Goal: Information Seeking & Learning: Find specific fact

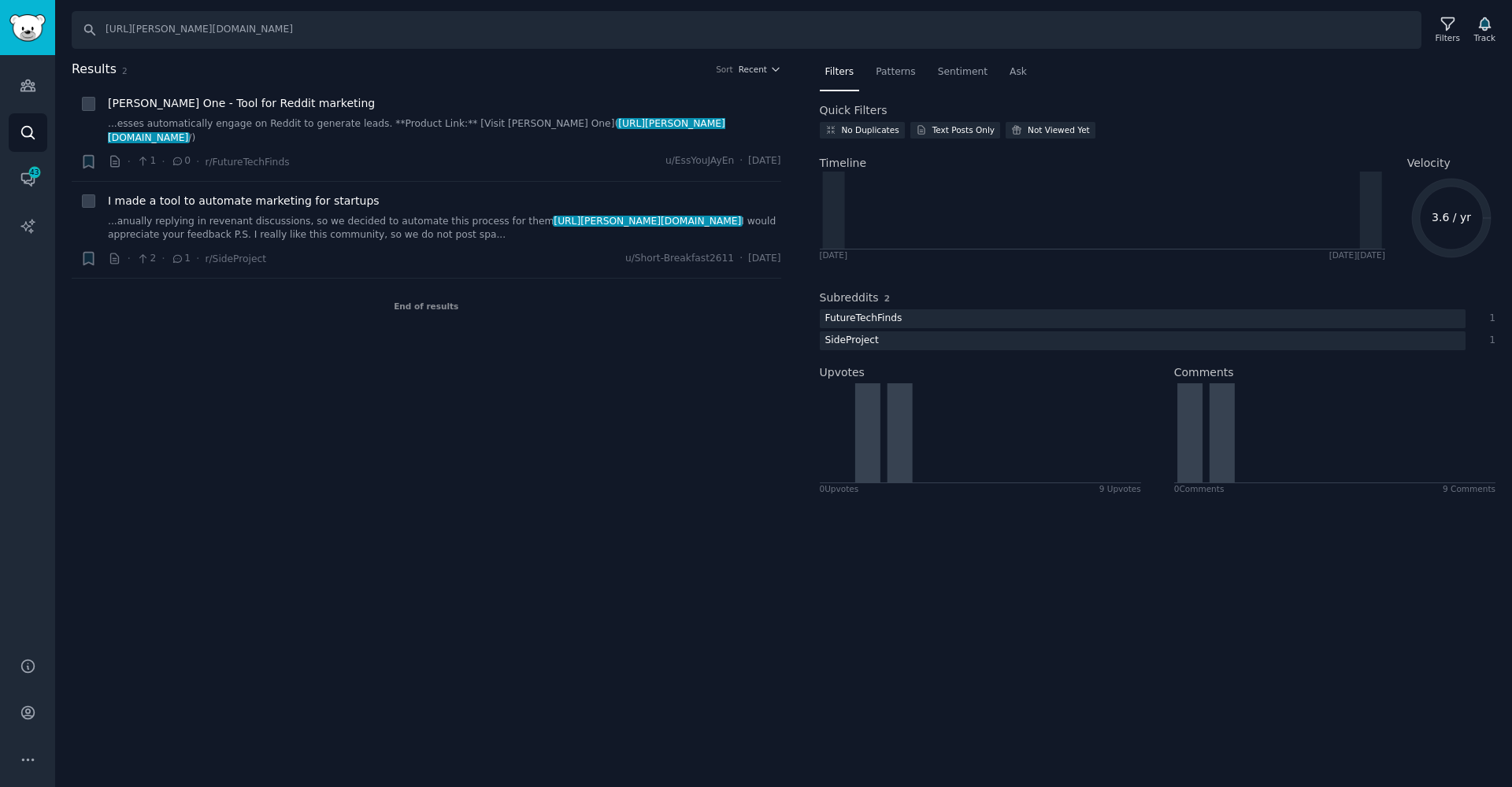
click at [233, 25] on input "[URL][PERSON_NAME][DOMAIN_NAME]" at bounding box center [746, 31] width 1350 height 38
type input "[PERSON_NAME] one"
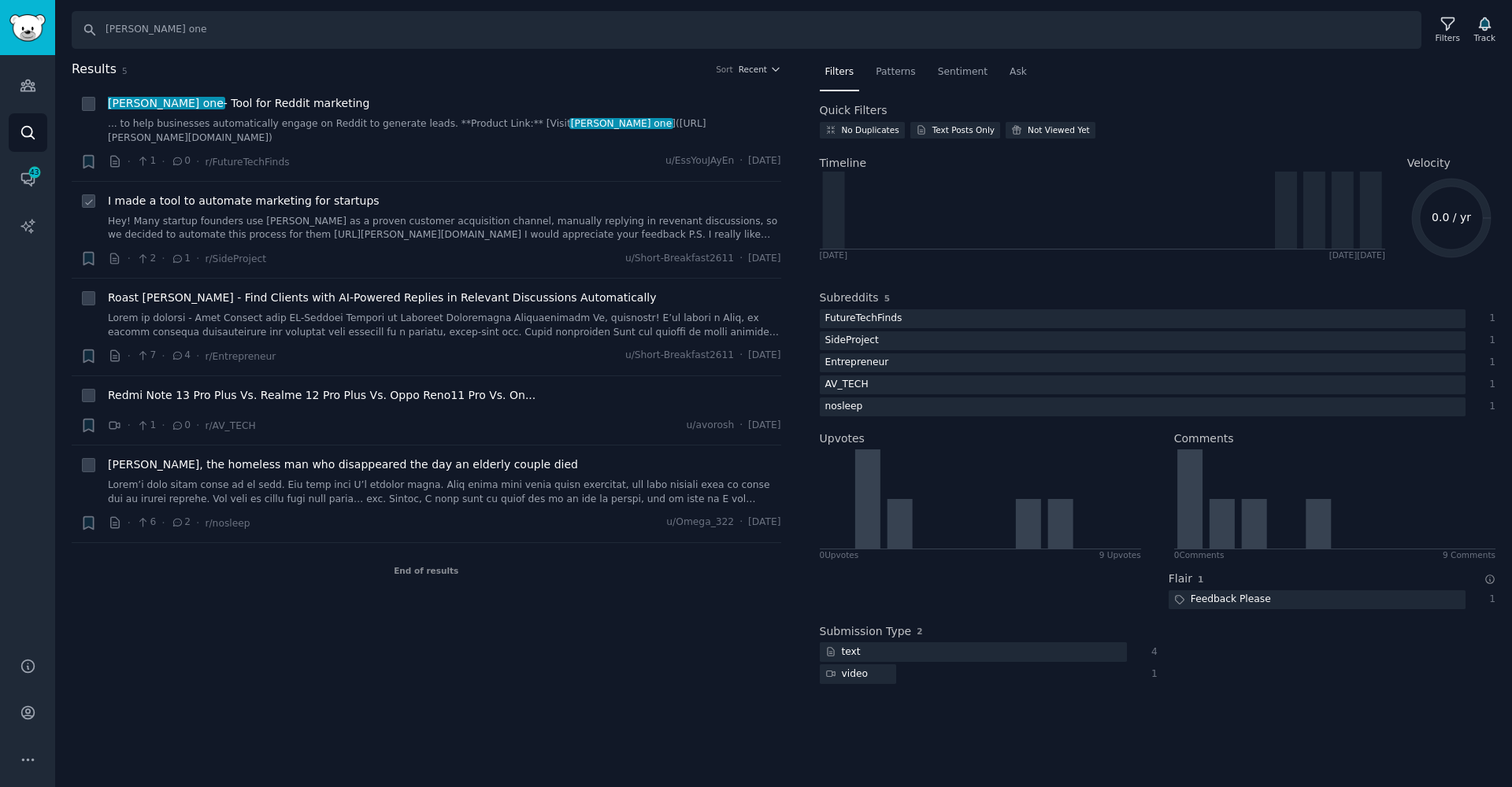
click at [346, 215] on link "Hey! Many startup founders use [PERSON_NAME] as a proven customer acquisition c…" at bounding box center [445, 228] width 673 height 28
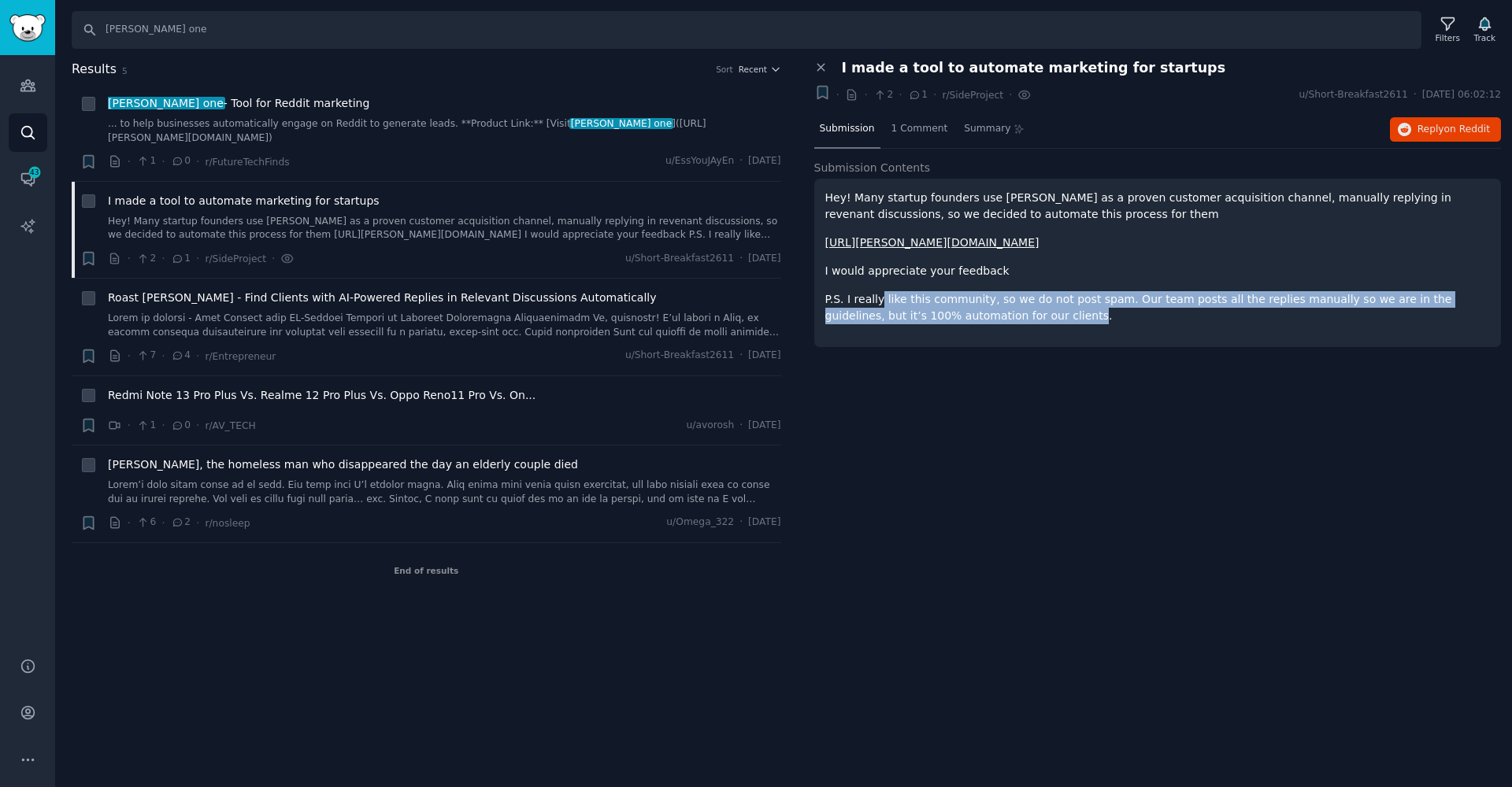
drag, startPoint x: 987, startPoint y: 316, endPoint x: 878, endPoint y: 300, distance: 110.2
click at [878, 300] on p "P.S. I really like this community, so we do not post spam. Our team posts all t…" at bounding box center [1158, 307] width 666 height 33
click at [436, 314] on link at bounding box center [445, 325] width 673 height 28
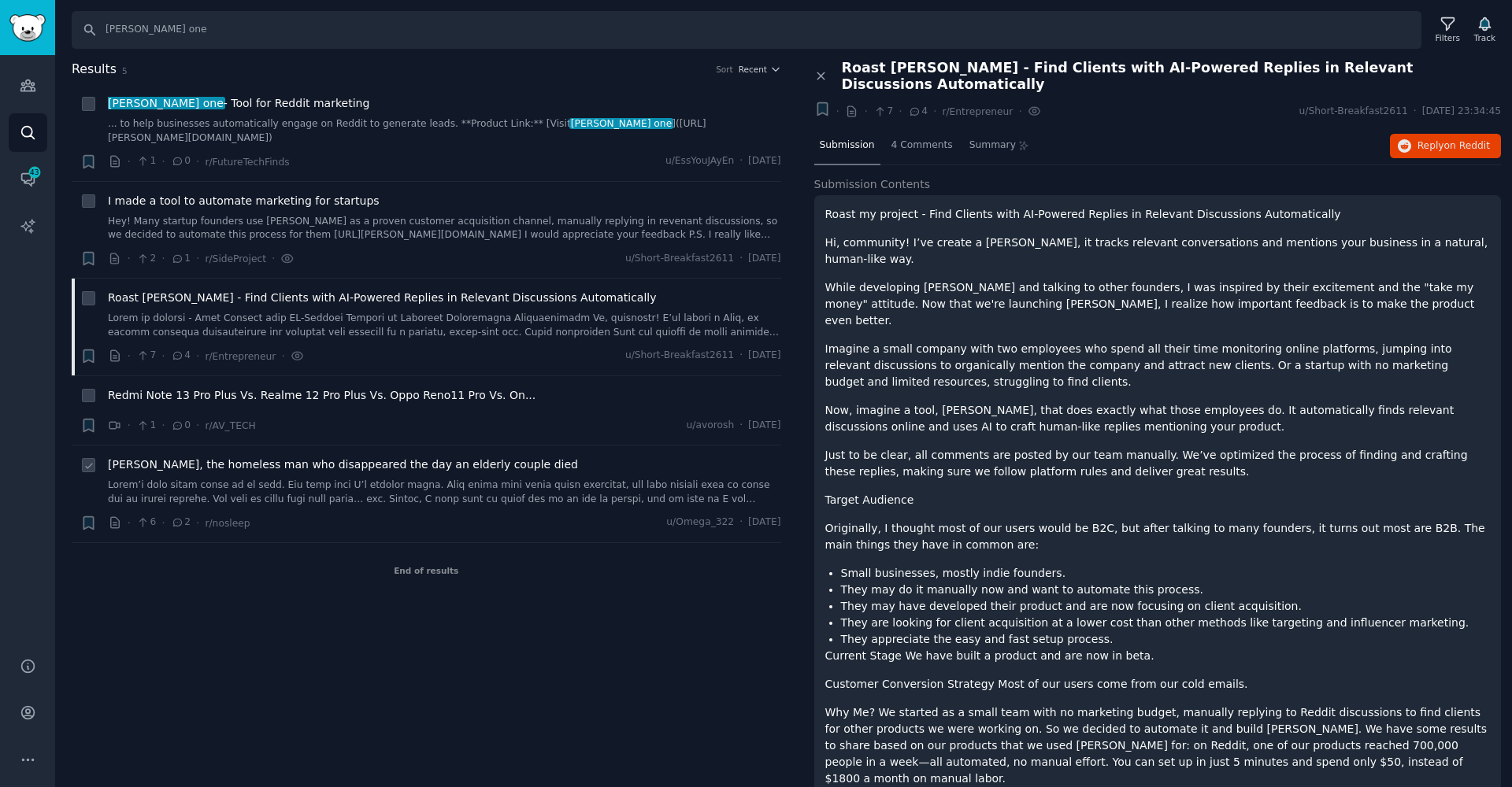
click at [565, 461] on div "[PERSON_NAME], the homeless man who disappeared the day an elderly couple died" at bounding box center [445, 482] width 673 height 50
click at [570, 479] on link at bounding box center [445, 492] width 673 height 28
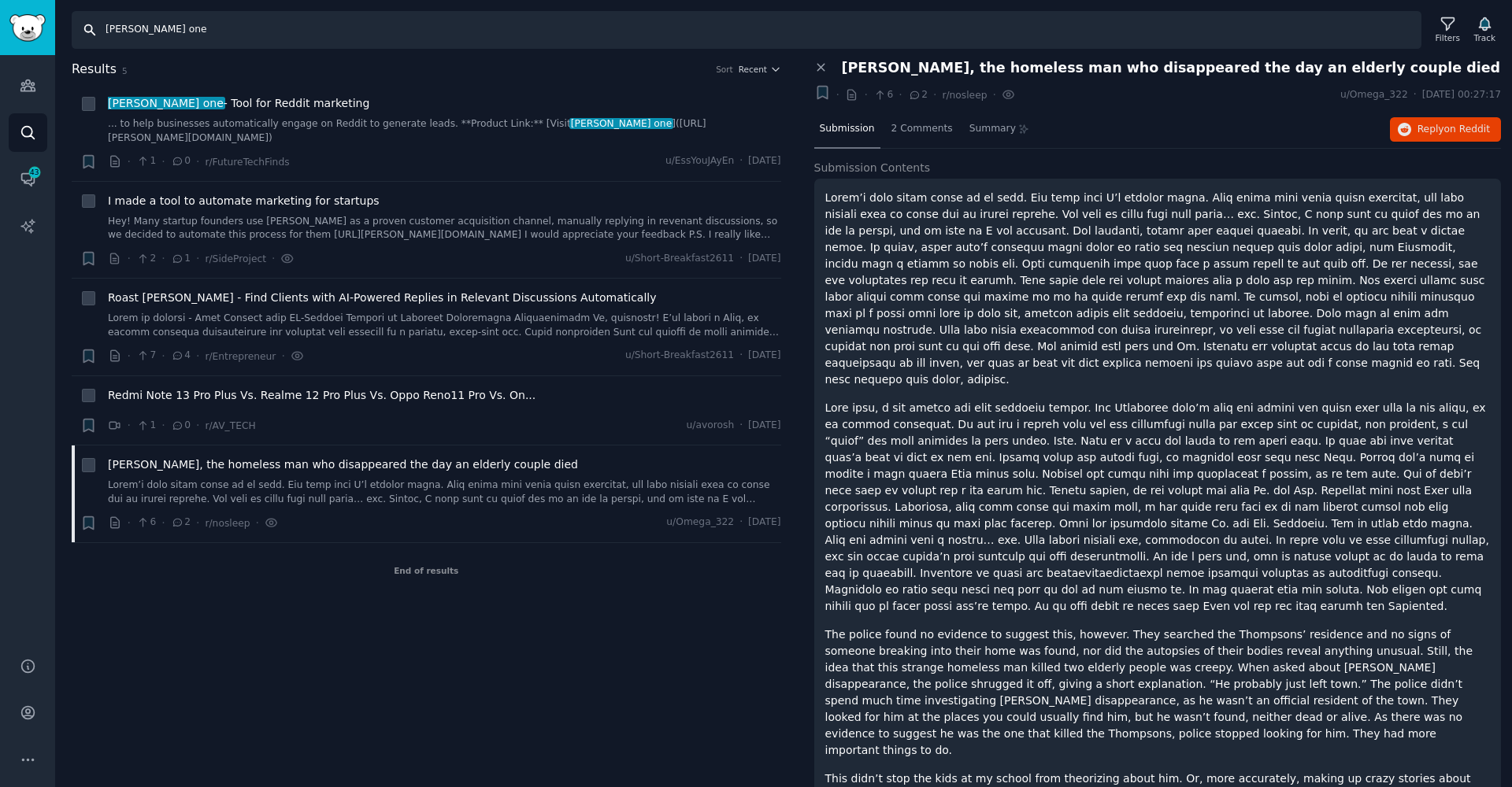
click at [131, 35] on input "[PERSON_NAME] one" at bounding box center [746, 31] width 1350 height 38
